Goal: Transaction & Acquisition: Purchase product/service

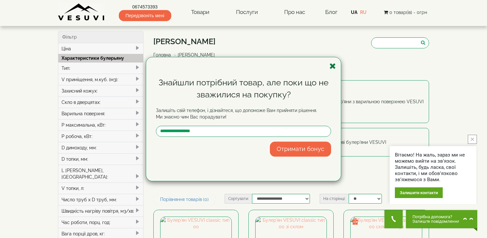
click at [333, 66] on icon "button" at bounding box center [332, 66] width 7 height 8
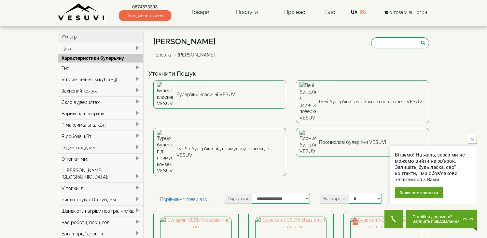
click at [474, 138] on button "close button" at bounding box center [471, 139] width 9 height 9
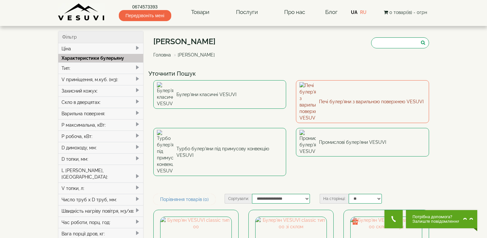
click at [357, 90] on link "Печі булер'яни з варильною поверхнею VESUVI" at bounding box center [362, 101] width 133 height 43
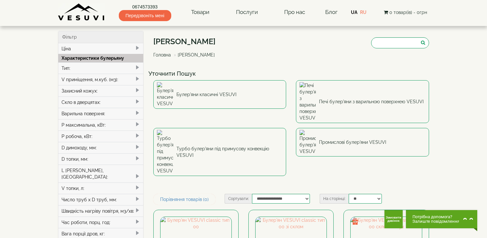
click at [136, 65] on span at bounding box center [137, 67] width 5 height 5
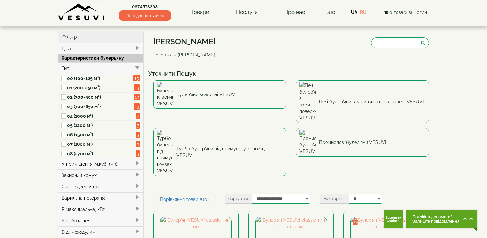
click at [136, 65] on span at bounding box center [137, 67] width 5 height 5
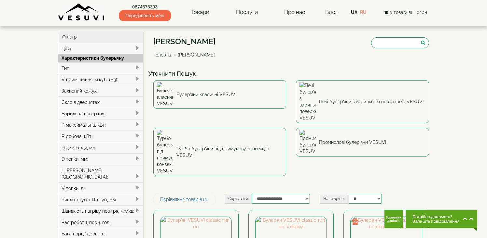
click at [136, 65] on span at bounding box center [137, 67] width 5 height 5
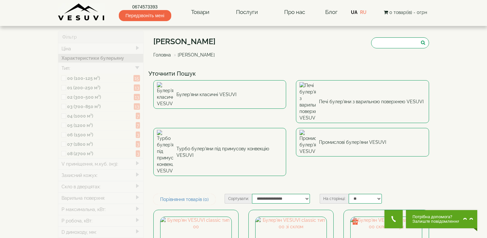
type input "*****"
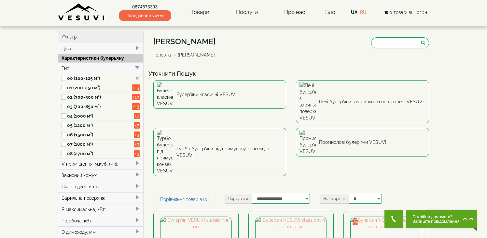
click at [138, 66] on span at bounding box center [137, 67] width 5 height 5
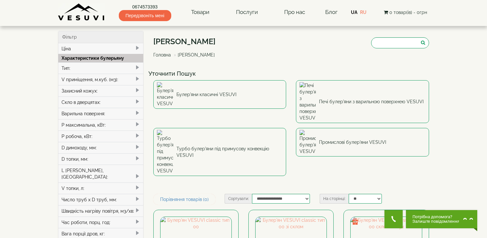
click at [135, 79] on span at bounding box center [137, 78] width 5 height 5
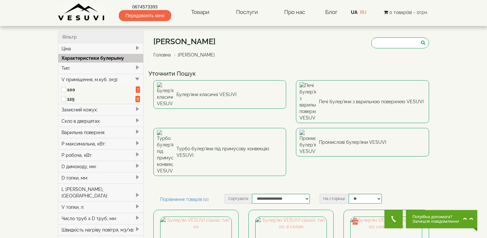
click at [135, 78] on span at bounding box center [137, 78] width 5 height 5
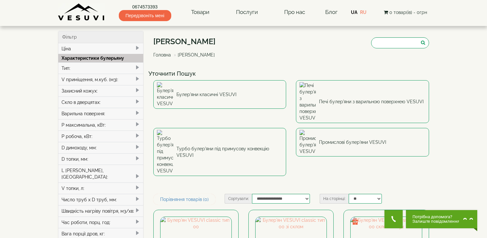
click at [136, 114] on span at bounding box center [137, 113] width 5 height 5
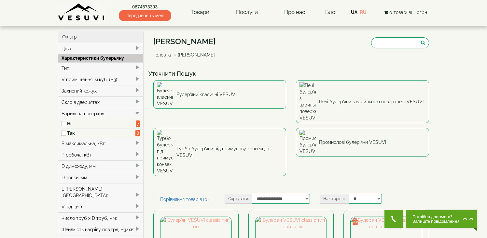
click at [136, 114] on span at bounding box center [137, 113] width 5 height 5
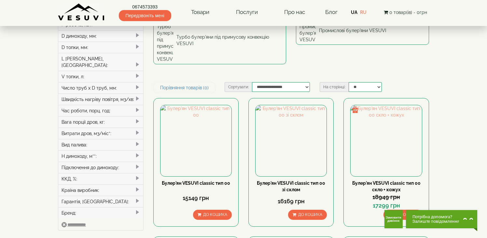
scroll to position [116, 0]
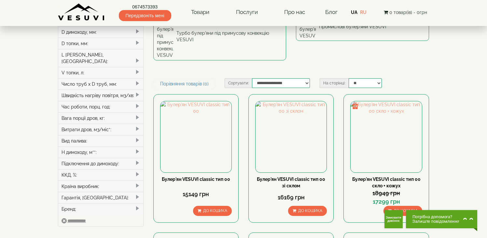
click at [136, 138] on span at bounding box center [137, 140] width 5 height 5
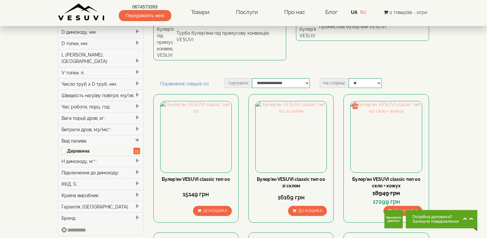
click at [136, 138] on span at bounding box center [137, 140] width 5 height 5
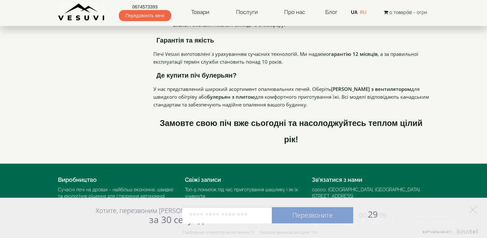
scroll to position [1441, 0]
